Goal: Task Accomplishment & Management: Manage account settings

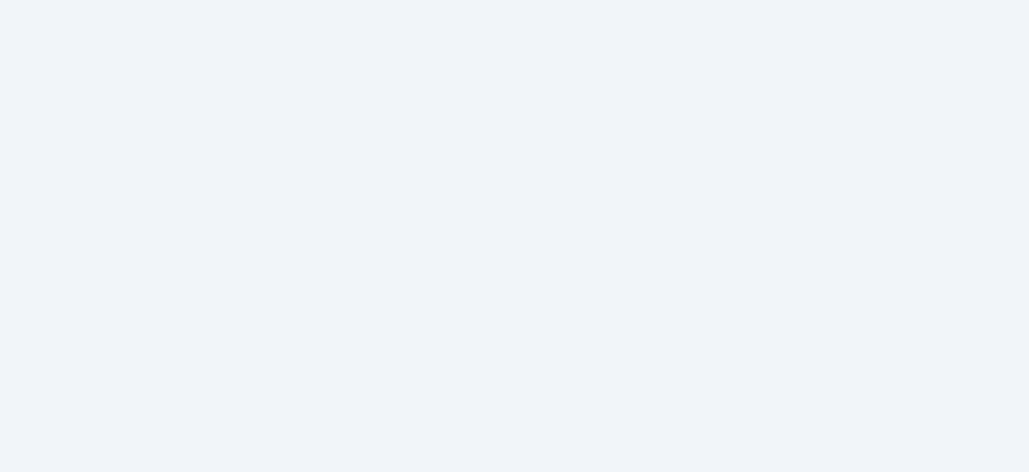
click at [166, 0] on html at bounding box center [514, 0] width 1029 height 0
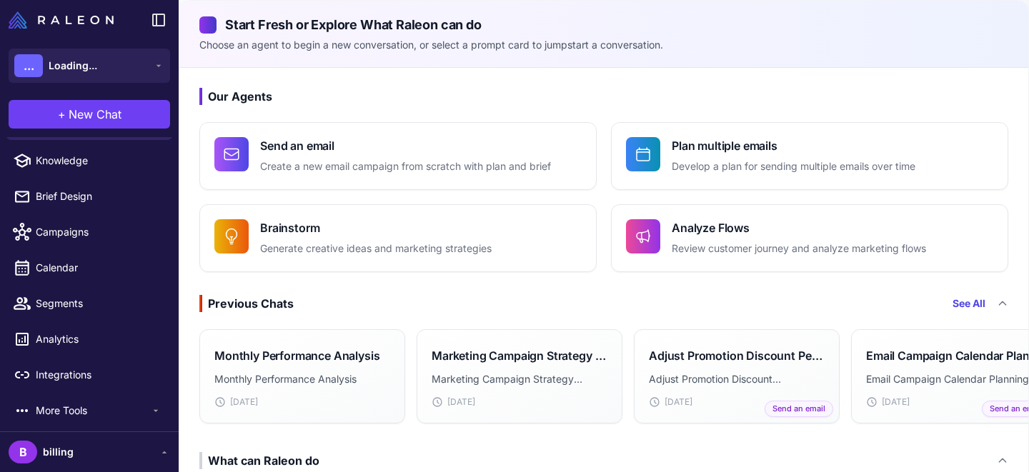
scroll to position [39, 0]
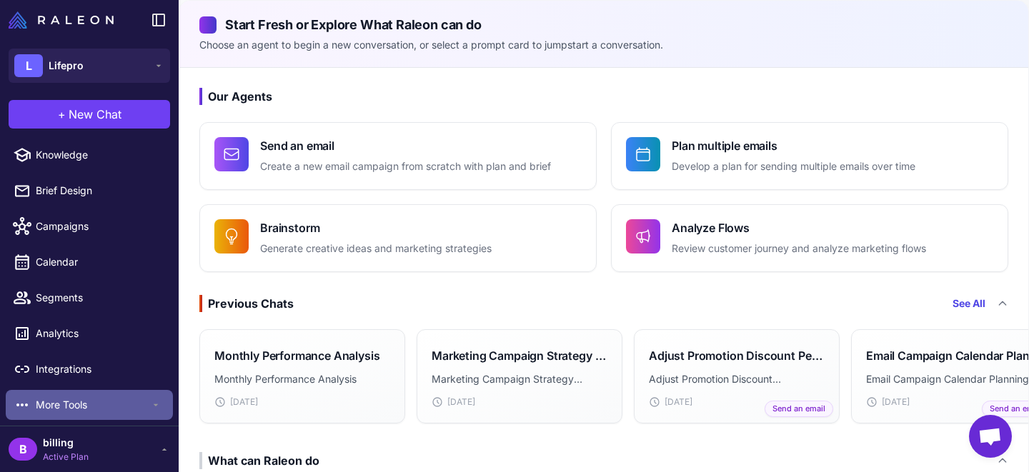
click at [79, 399] on span "More Tools" at bounding box center [93, 405] width 114 height 16
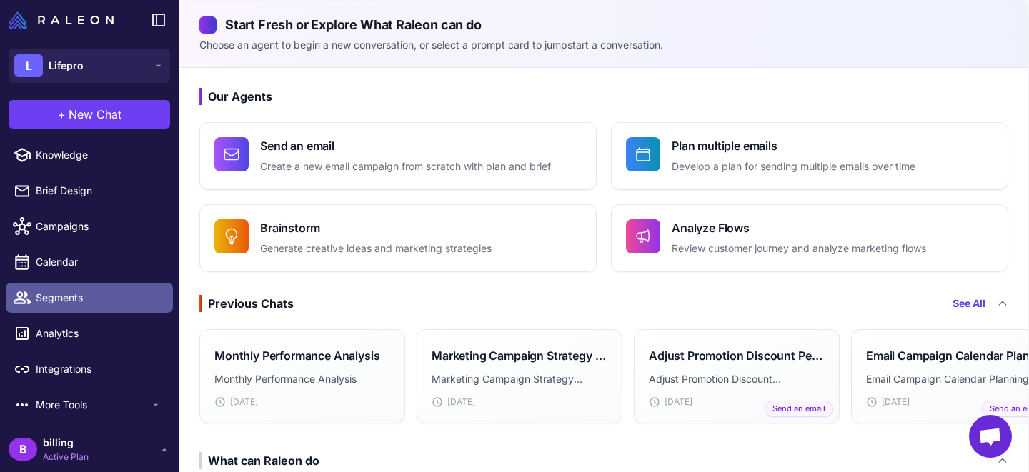
scroll to position [107, 0]
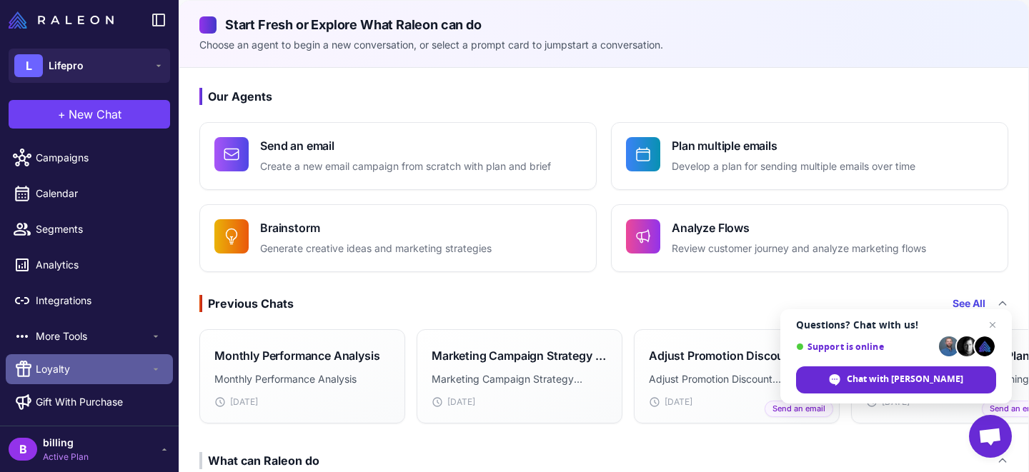
click at [94, 366] on span "Loyalty" at bounding box center [93, 370] width 114 height 16
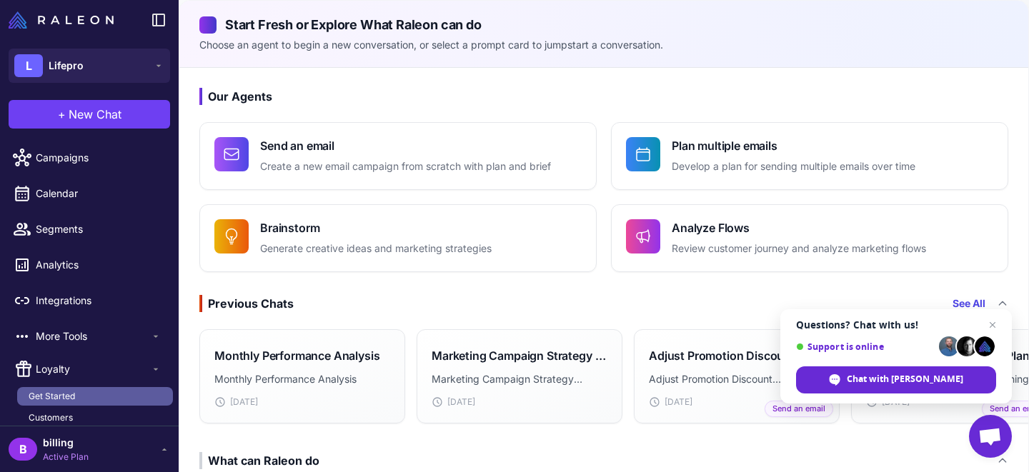
scroll to position [132, 0]
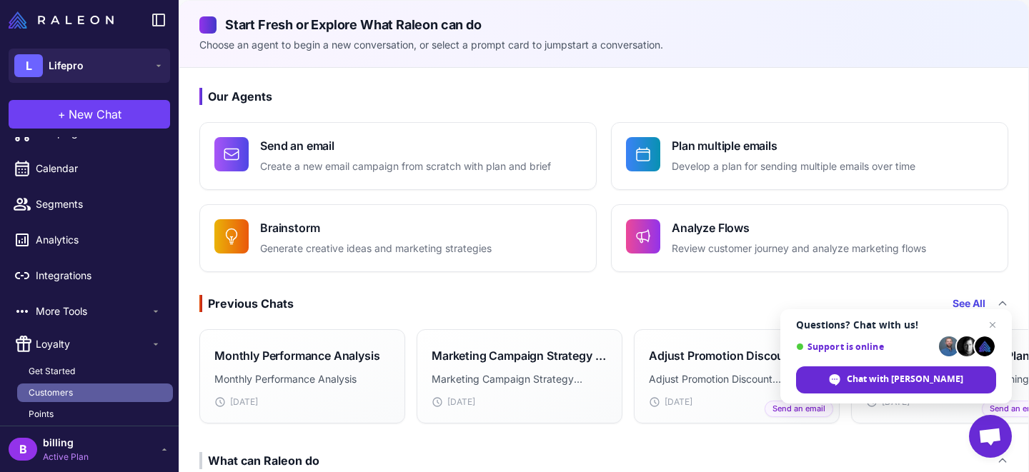
click at [79, 399] on link "Customers" at bounding box center [95, 393] width 156 height 19
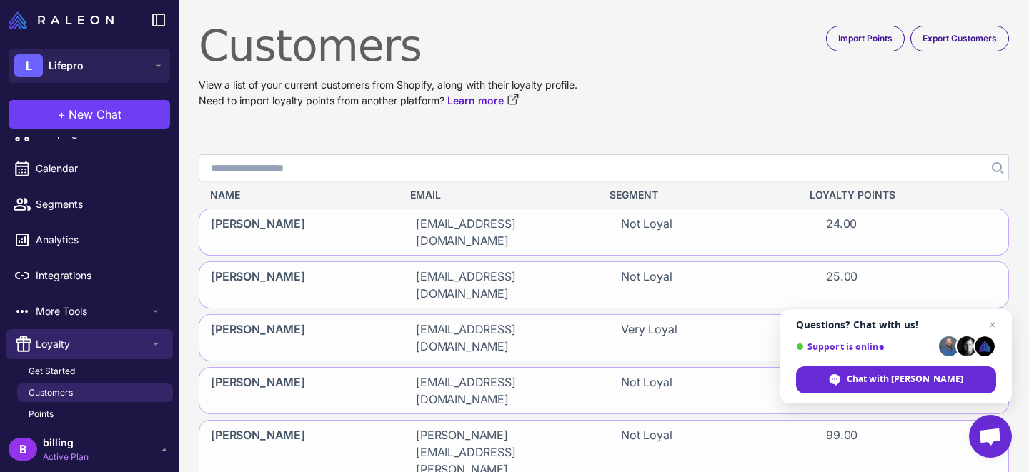
click at [872, 170] on input "Search" at bounding box center [604, 167] width 810 height 27
paste input "**********"
type input "**********"
click button "Search" at bounding box center [996, 167] width 26 height 27
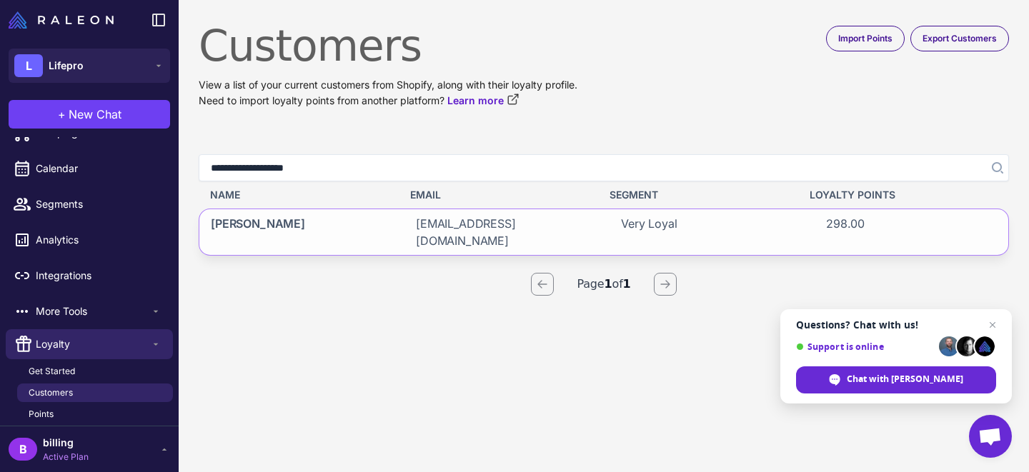
click at [337, 221] on div "Jennifer Baysa" at bounding box center [296, 232] width 194 height 46
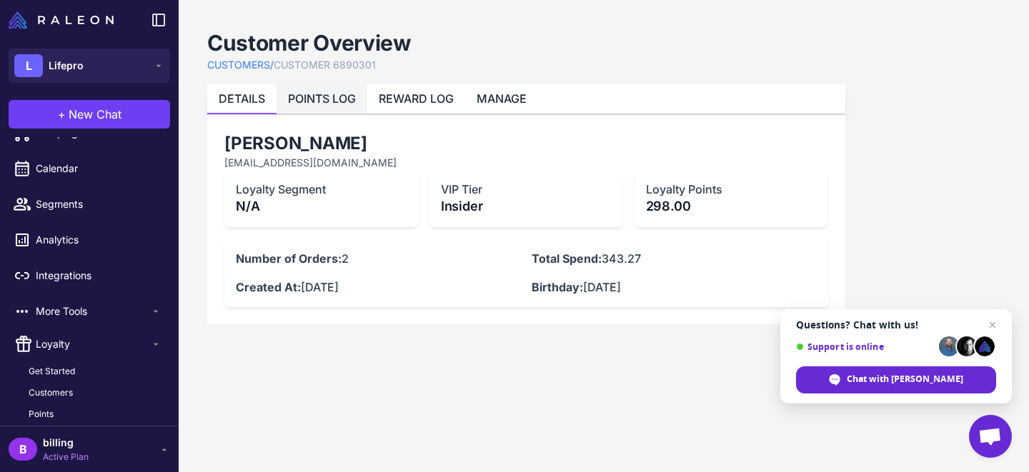
click at [337, 103] on link "POINTS LOG" at bounding box center [322, 98] width 68 height 14
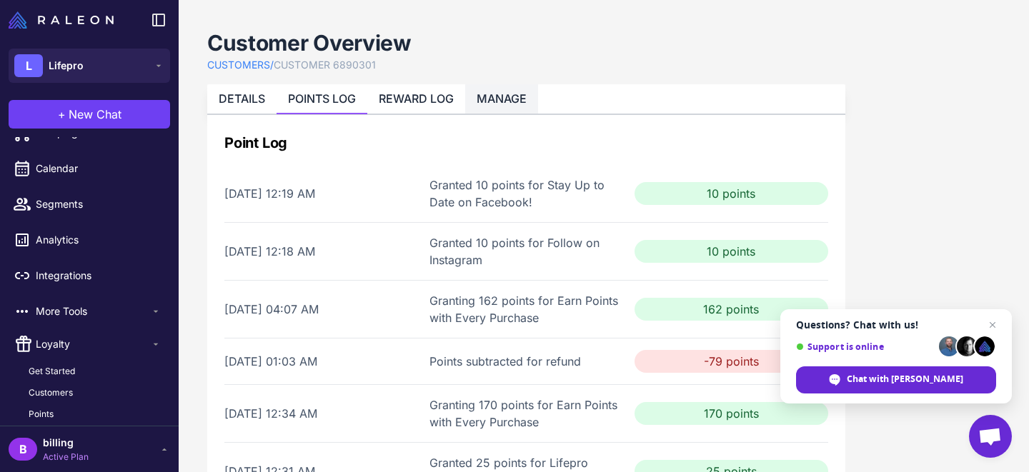
click at [483, 101] on link "MANAGE" at bounding box center [502, 98] width 50 height 14
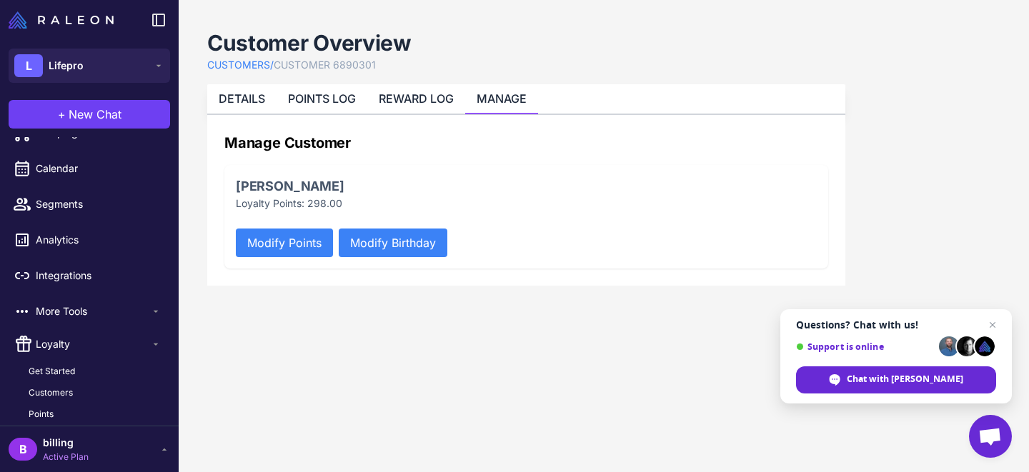
click at [286, 239] on button "Modify Points" at bounding box center [284, 243] width 97 height 29
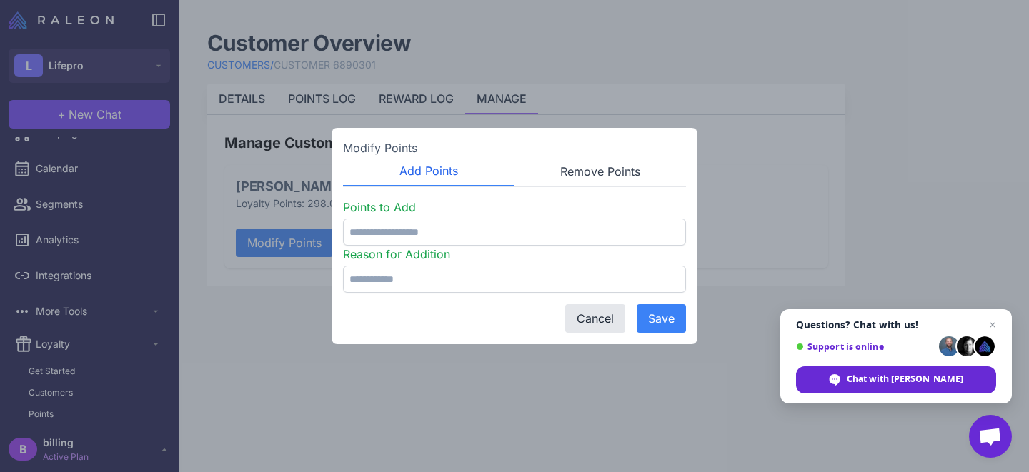
click at [587, 179] on button "Remove Points" at bounding box center [599, 171] width 171 height 30
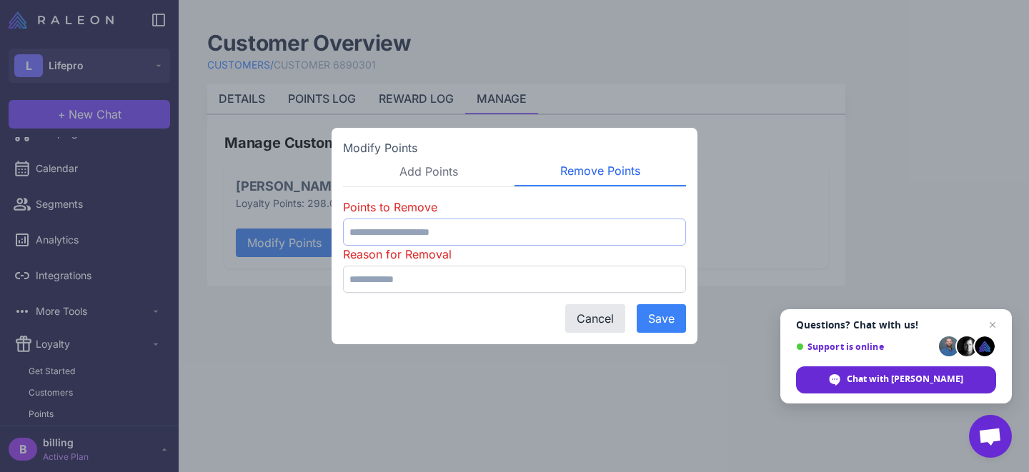
click at [444, 231] on input "number" at bounding box center [514, 232] width 343 height 27
type input "***"
click at [402, 279] on input "text" at bounding box center [514, 279] width 343 height 27
type input "**********"
click at [662, 323] on button "Save" at bounding box center [661, 318] width 49 height 29
